Goal: Task Accomplishment & Management: Manage account settings

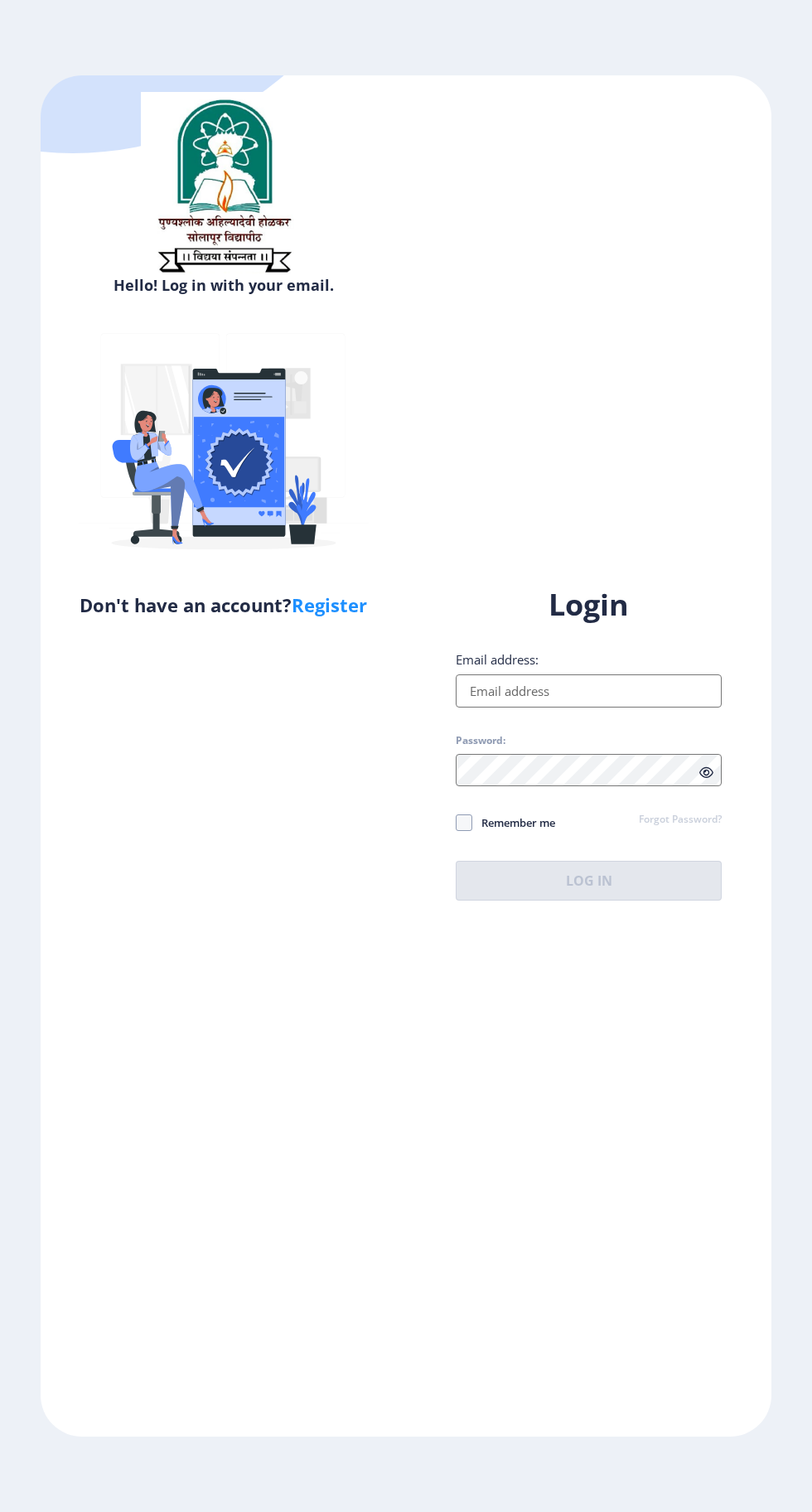
click at [588, 707] on input "Email address:" at bounding box center [588, 692] width 266 height 33
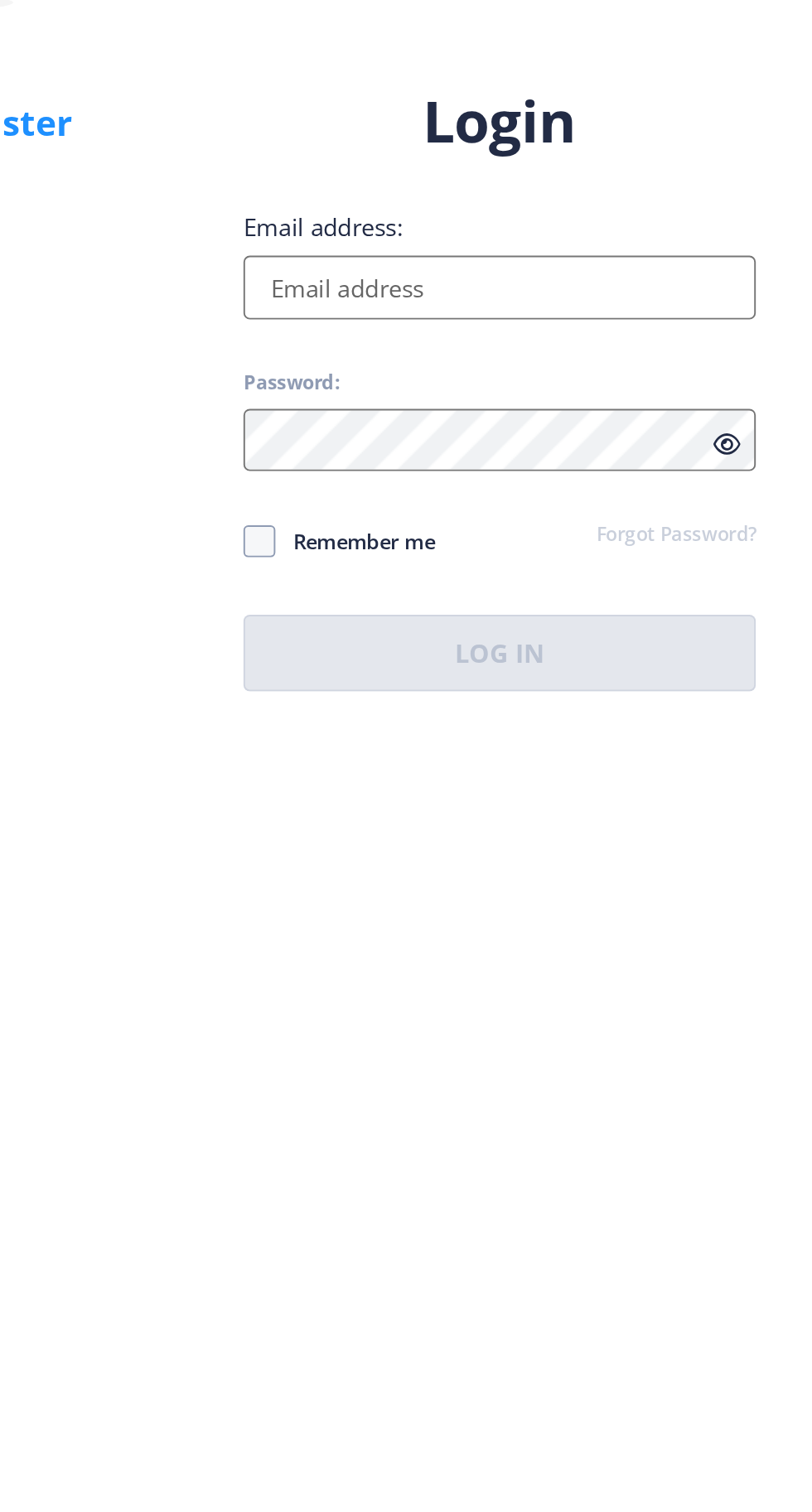
type input "[EMAIL_ADDRESS][DOMAIN_NAME]"
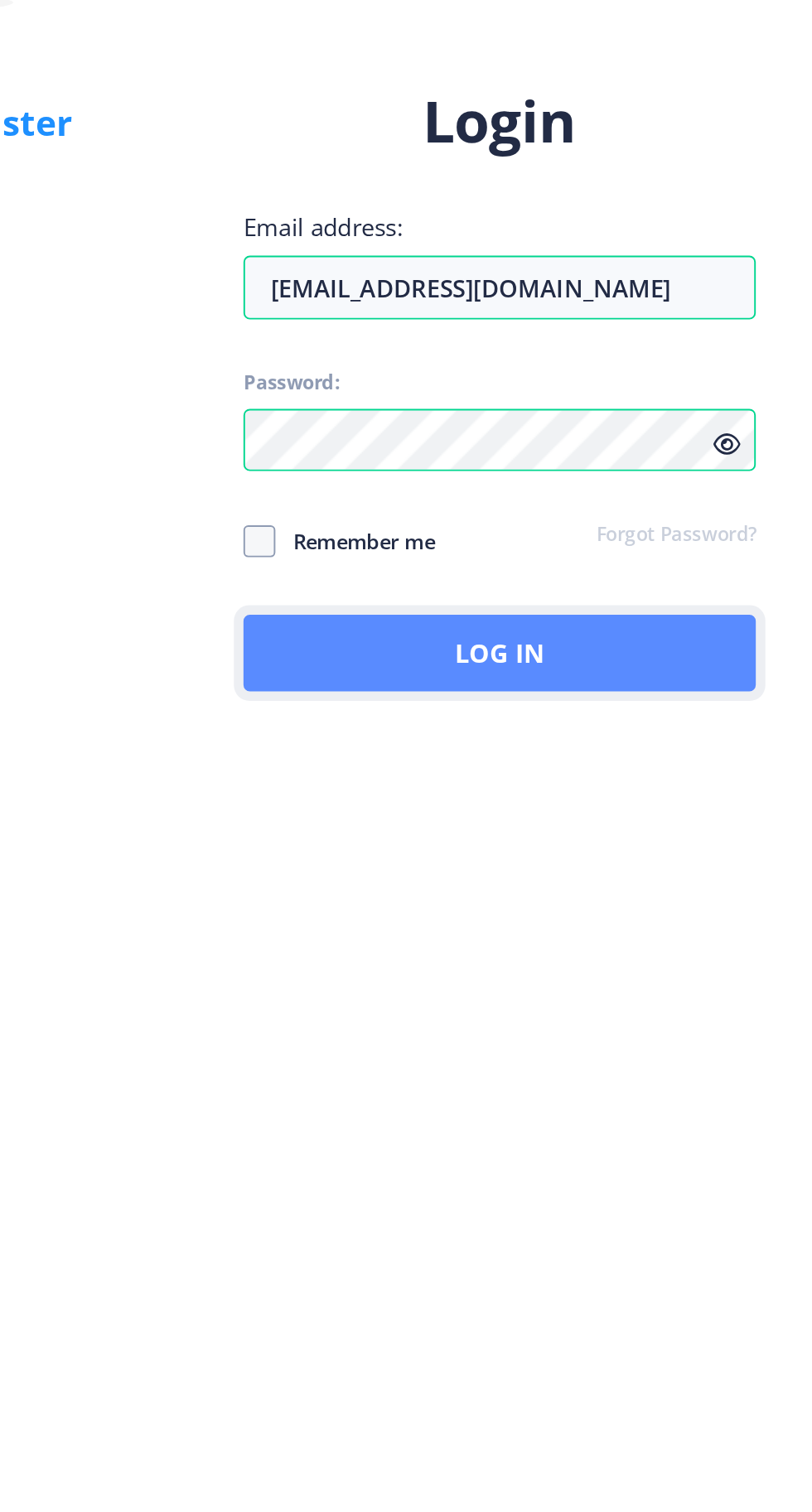
click at [608, 900] on button "Log In" at bounding box center [588, 880] width 266 height 39
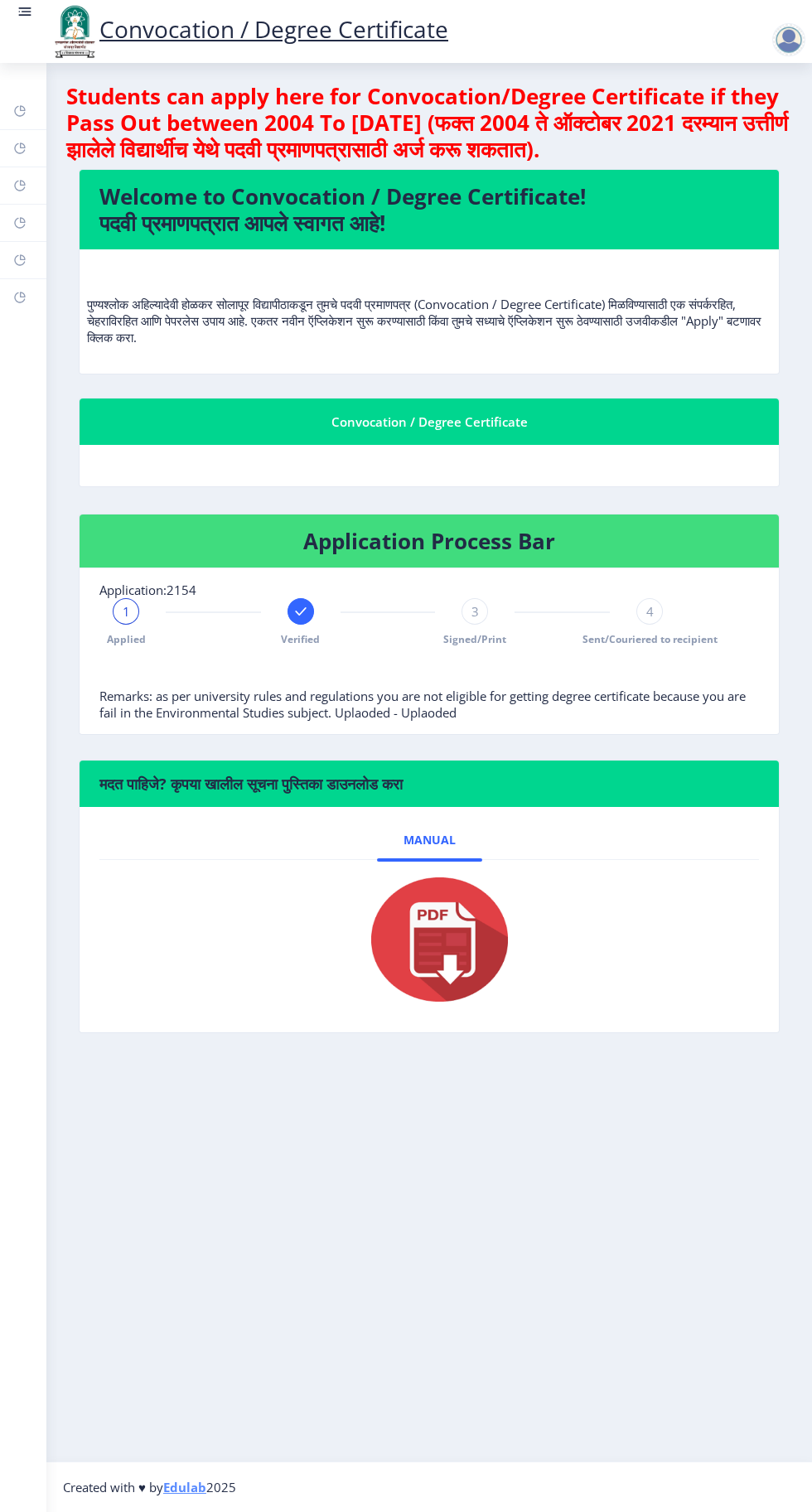
click at [481, 619] on div "3" at bounding box center [475, 612] width 26 height 26
click at [651, 624] on div "4 Sent/Couriered to recipient" at bounding box center [650, 622] width 26 height 48
click at [660, 613] on div "4" at bounding box center [650, 612] width 26 height 26
click at [751, 620] on div "Applied Verified Signed/Print 4 Sent/Couriered to recipient" at bounding box center [429, 643] width 660 height 90
click at [18, 228] on rect at bounding box center [19, 222] width 13 height 13
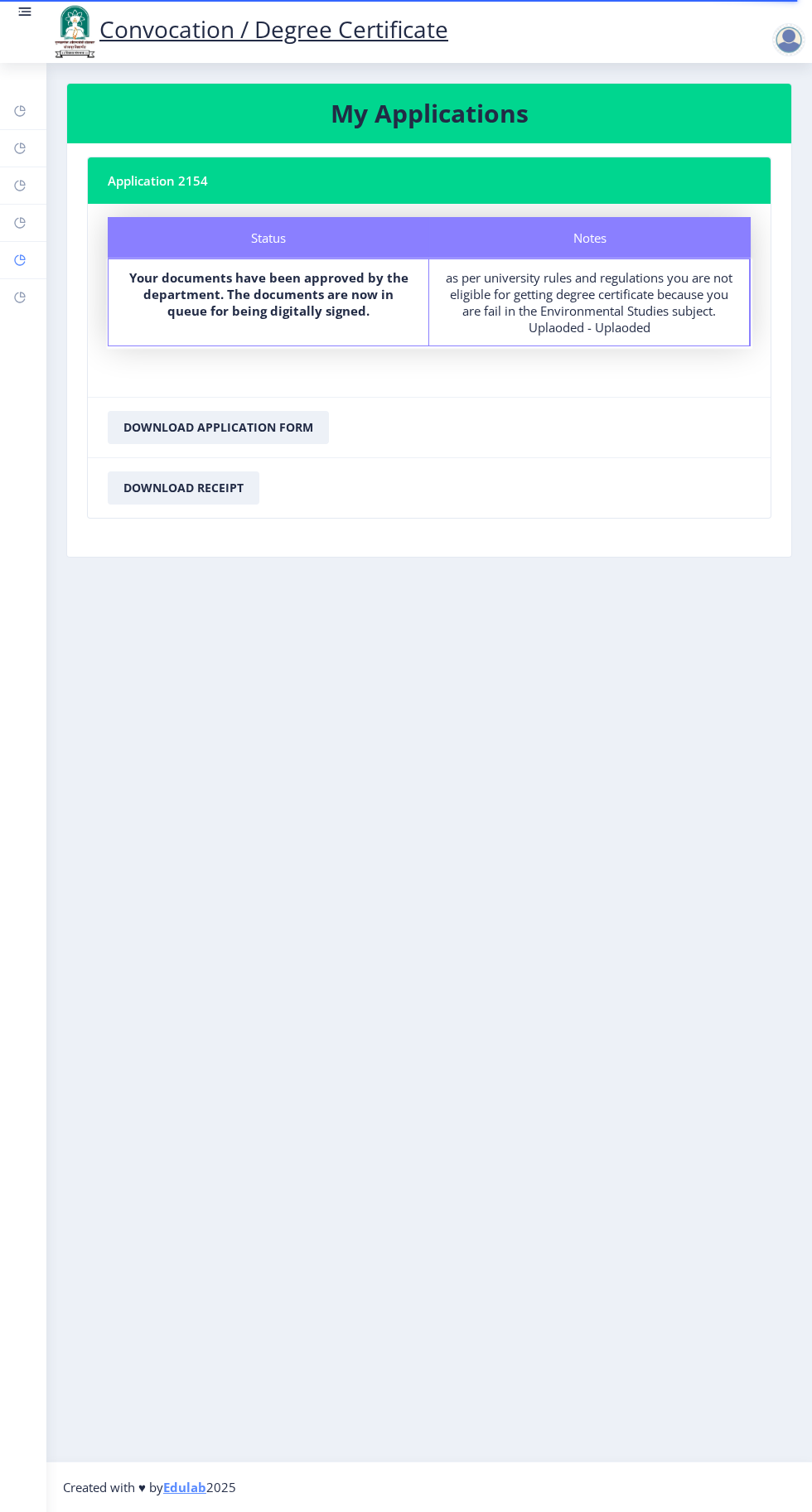
click at [14, 252] on icon at bounding box center [19, 260] width 13 height 17
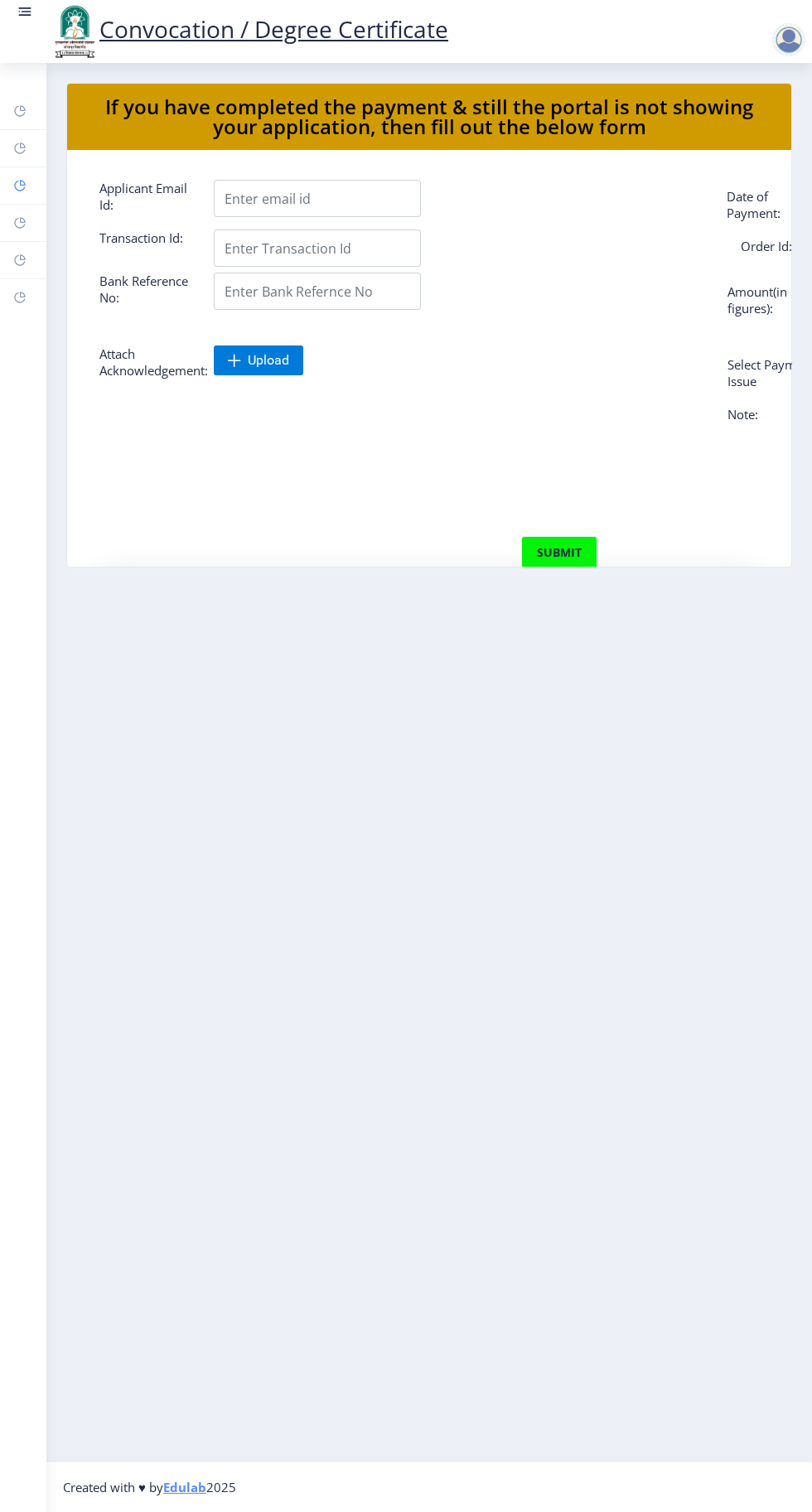
click at [16, 190] on rect at bounding box center [19, 185] width 13 height 13
select select
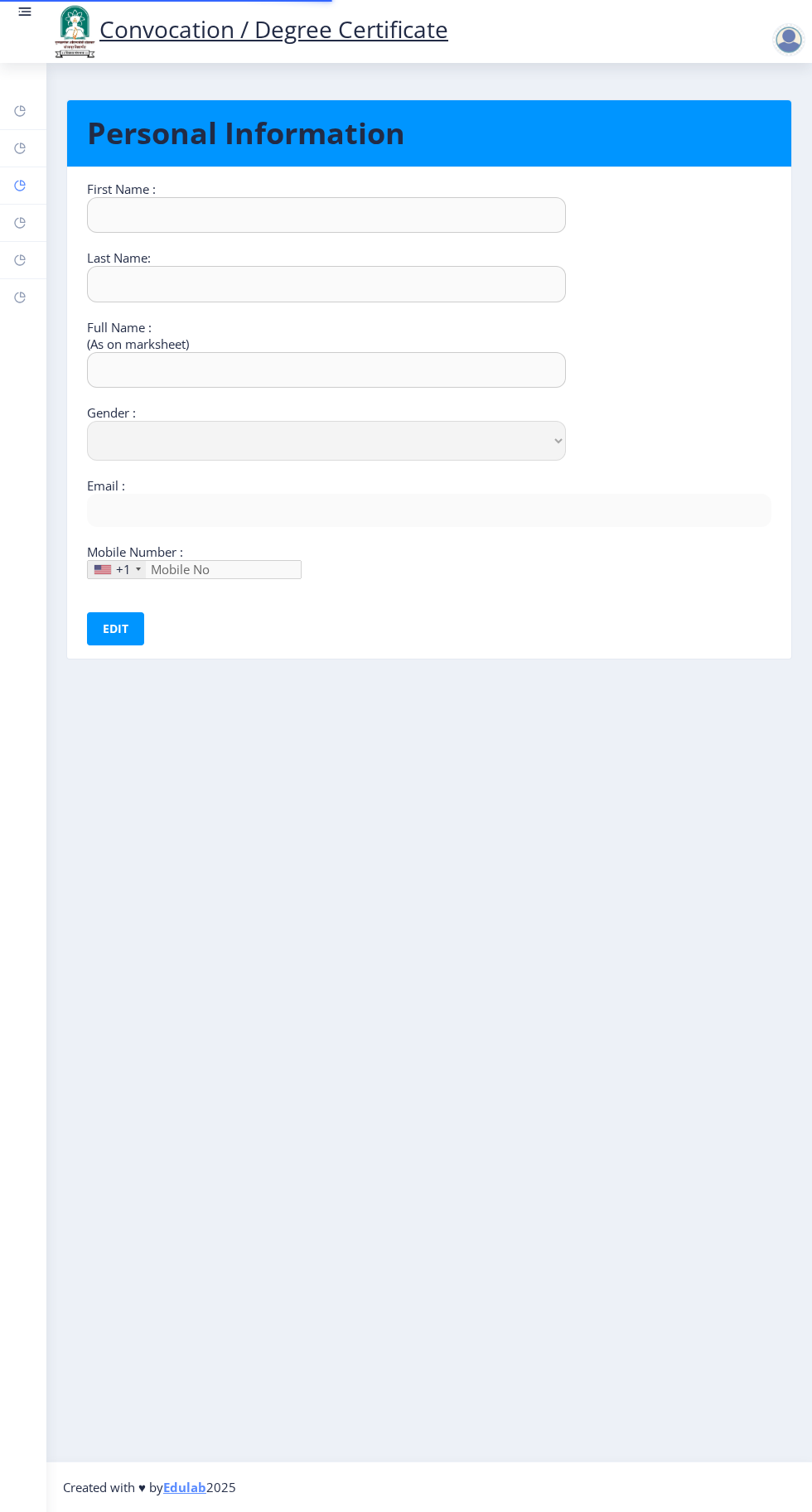
type input "Sandhyrani"
type input "Yalgonda"
type input "[PERSON_NAME]"
select select "[DEMOGRAPHIC_DATA]"
type input "[EMAIL_ADDRESS][DOMAIN_NAME]"
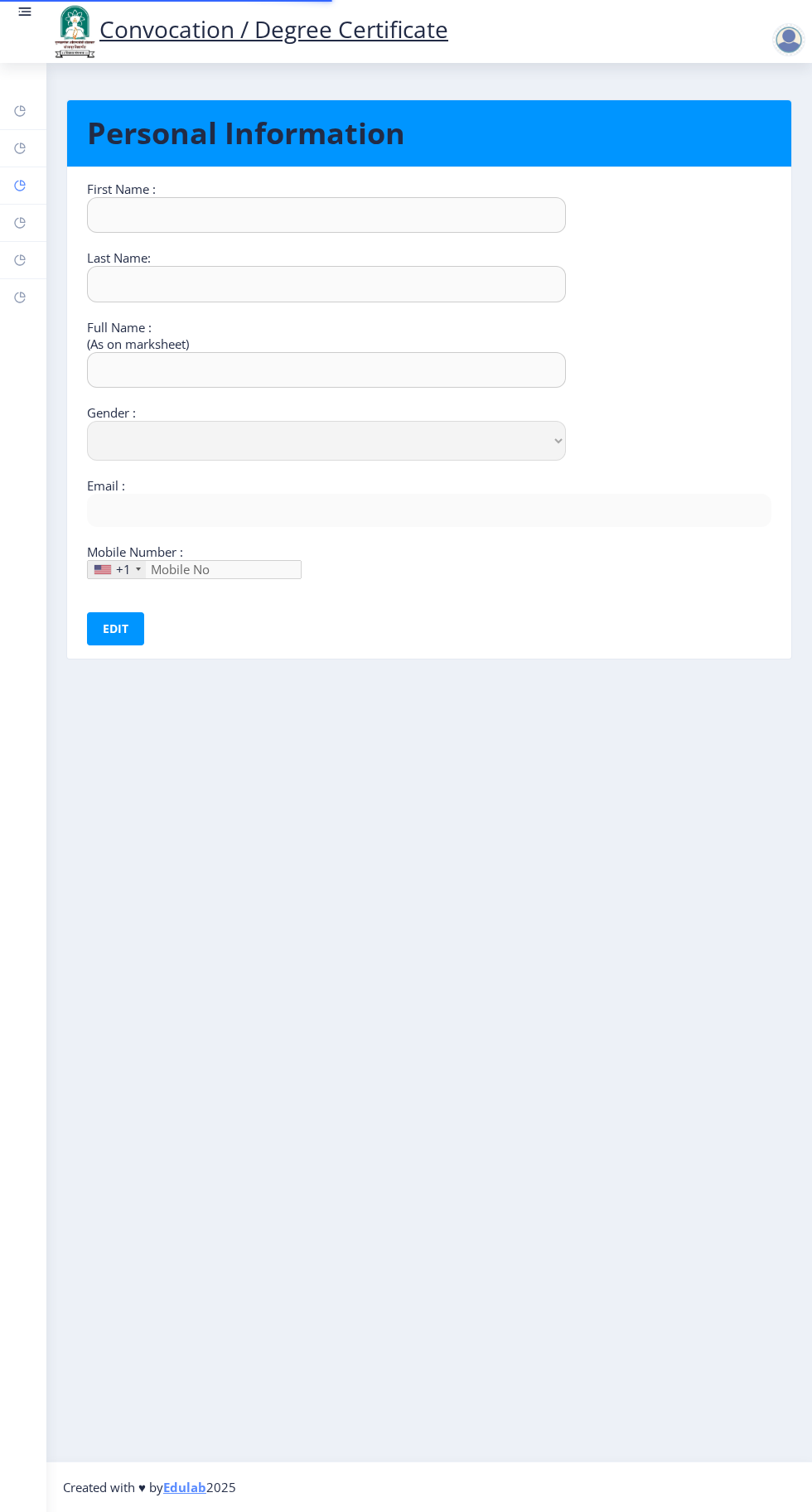
type input "9049773177"
click at [20, 147] on rect at bounding box center [19, 147] width 13 height 13
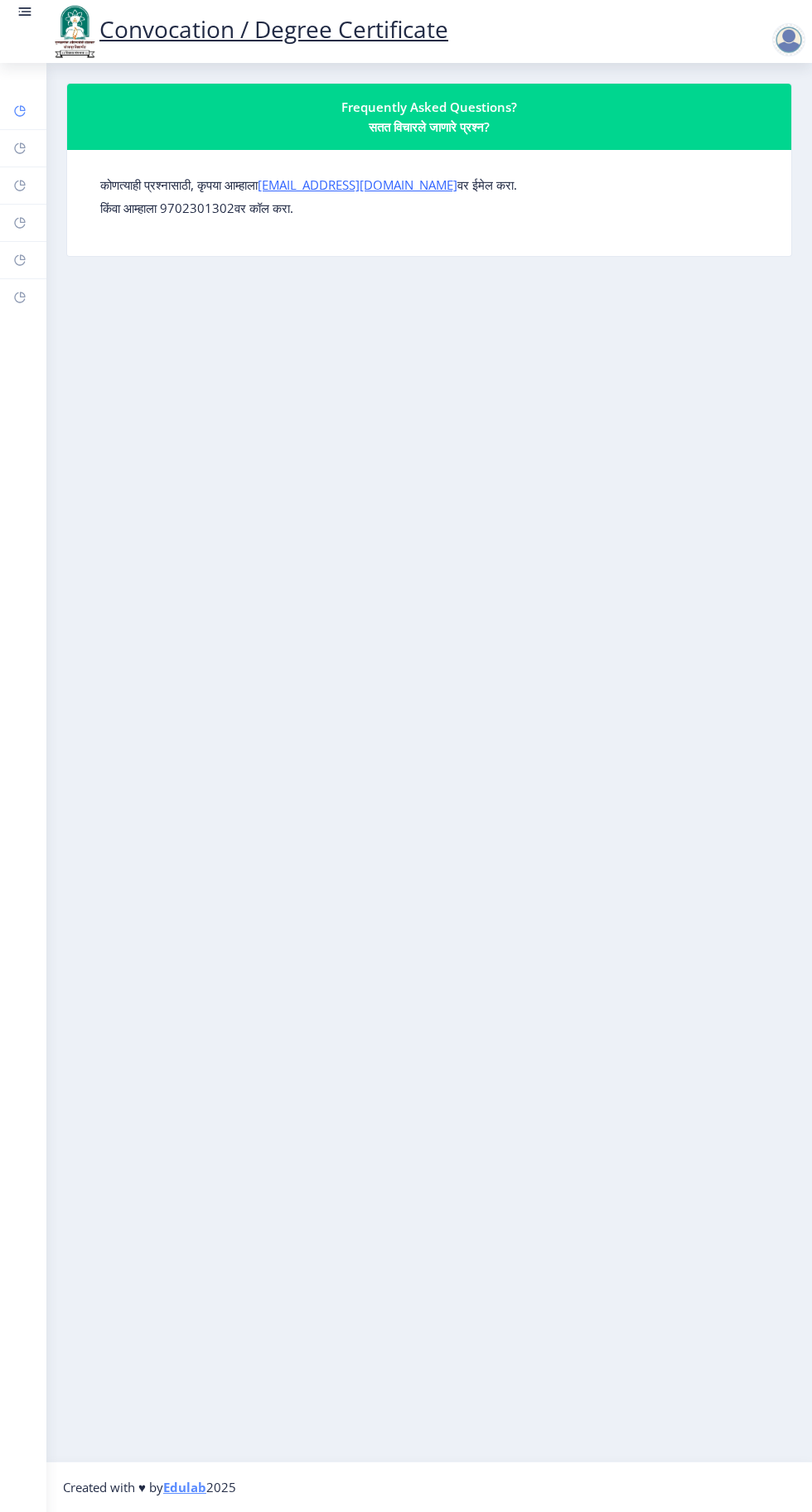
click at [22, 118] on icon at bounding box center [19, 111] width 13 height 17
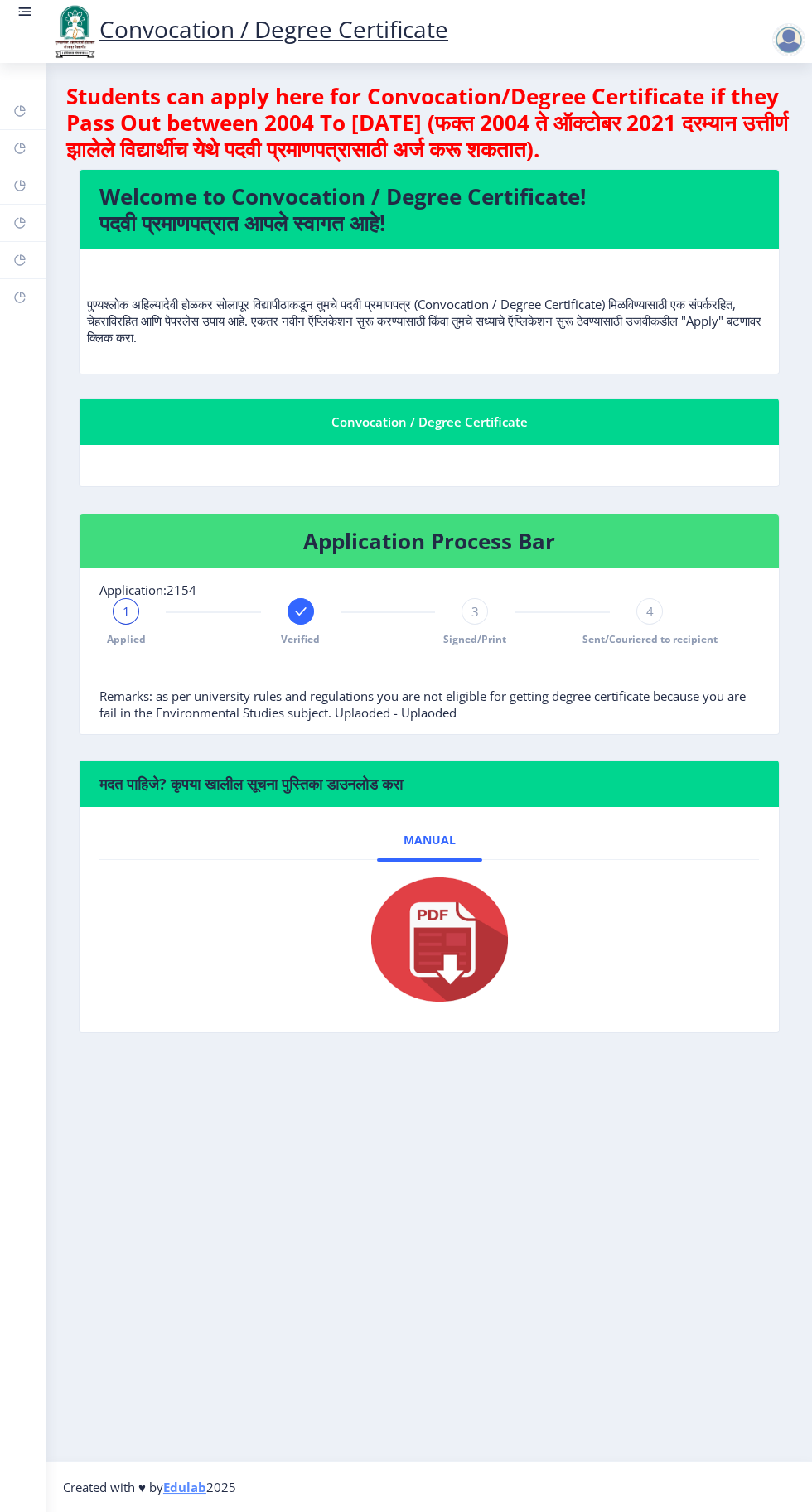
click at [24, 11] on rect at bounding box center [26, 11] width 10 height 2
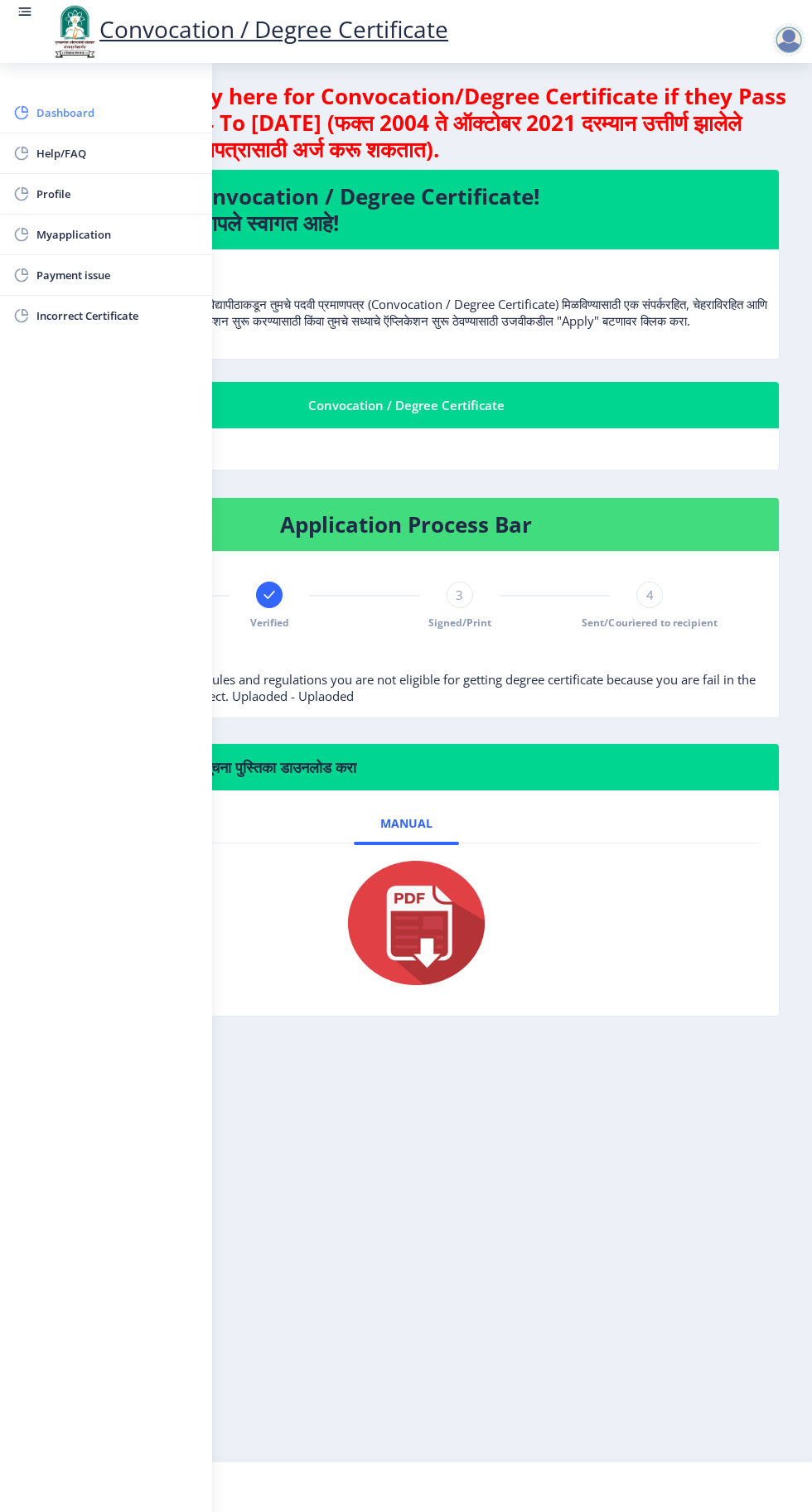
click at [87, 112] on span "Dashboard" at bounding box center [118, 112] width 162 height 20
click at [80, 233] on span "Myapplication" at bounding box center [118, 234] width 162 height 20
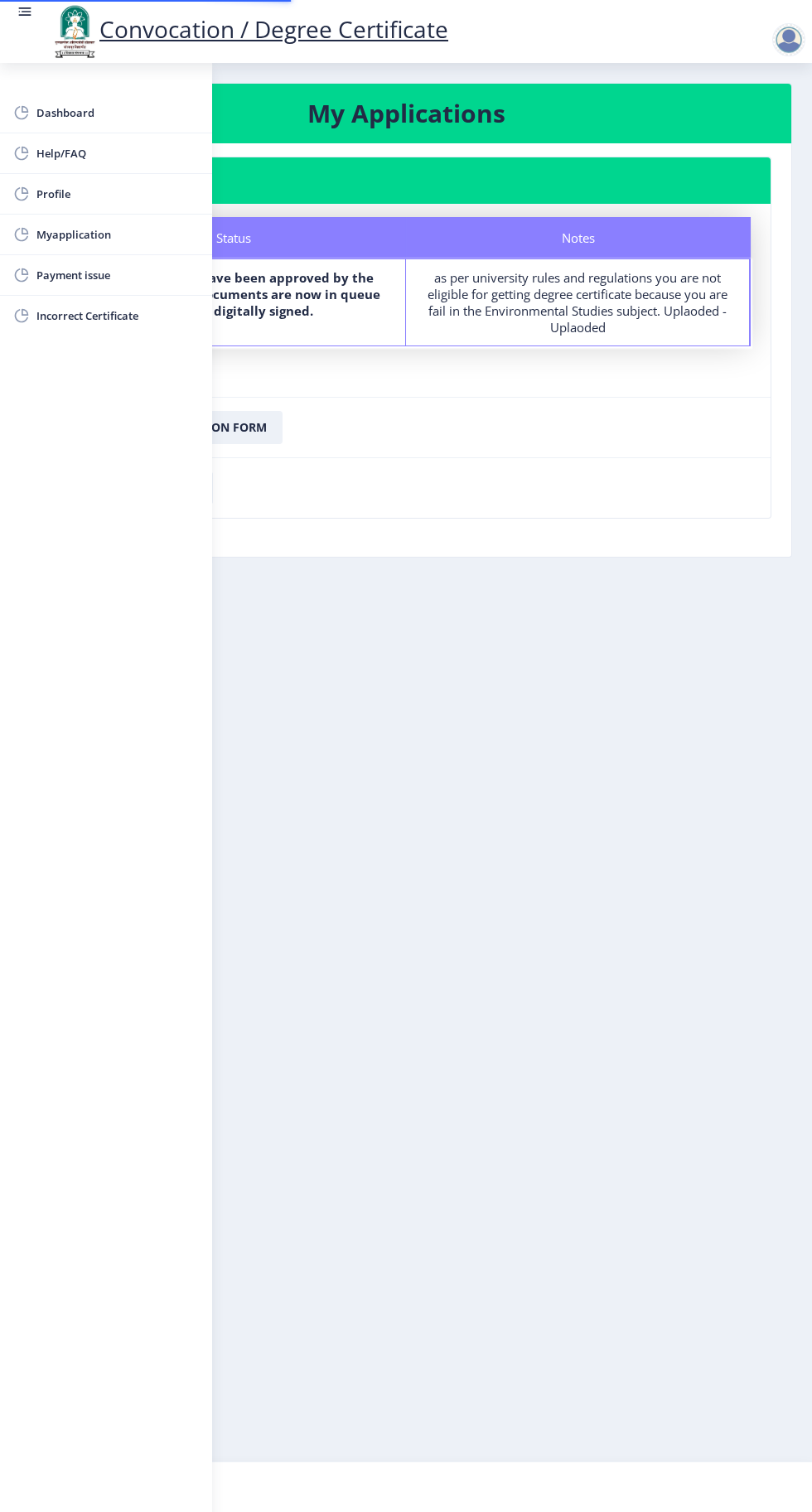
click at [777, 49] on div at bounding box center [789, 39] width 33 height 33
click at [733, 136] on span "Log out" at bounding box center [745, 129] width 106 height 20
